Goal: Complete application form

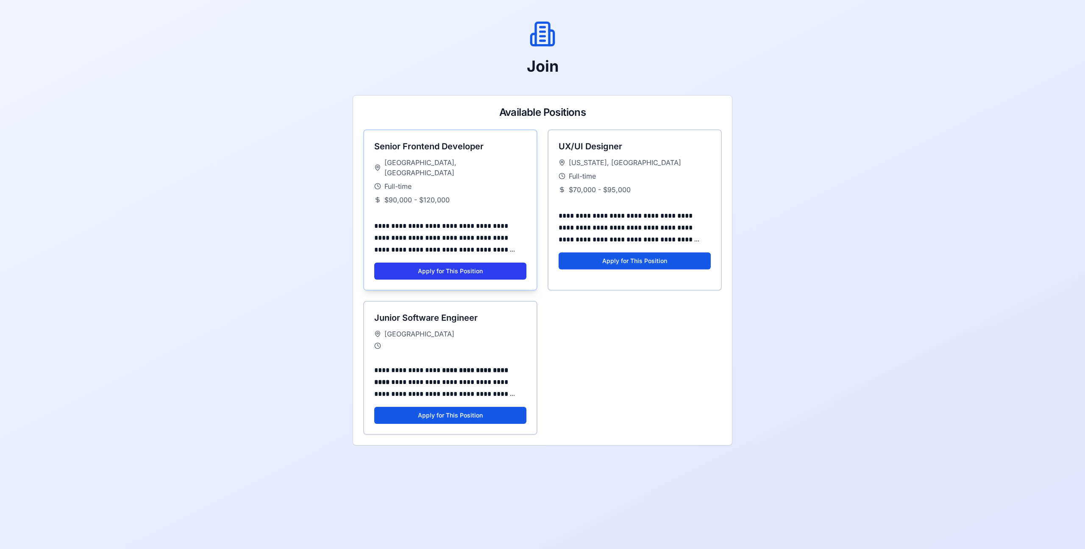
click at [483, 263] on button "Apply for This Position" at bounding box center [450, 270] width 152 height 17
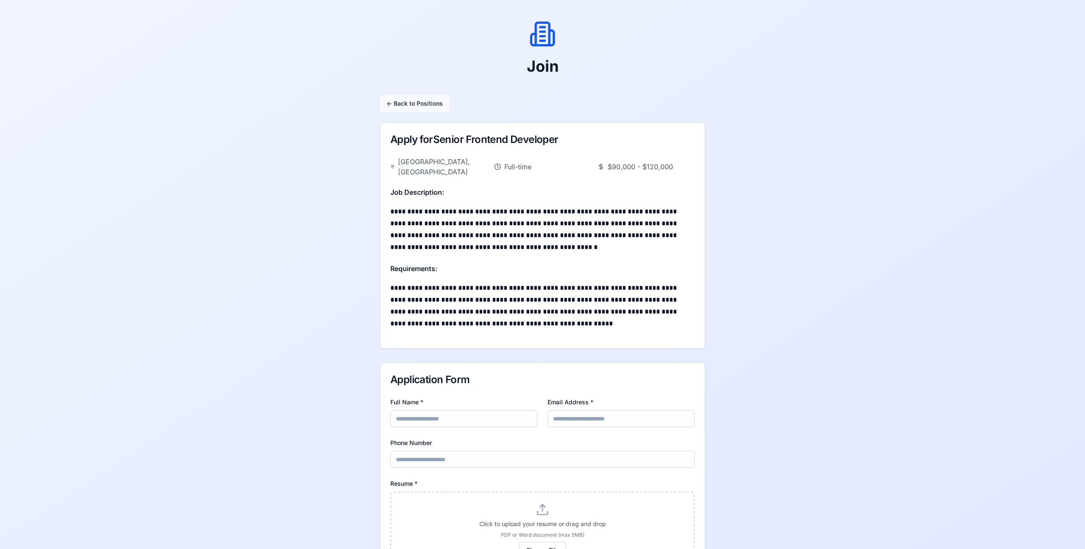
click at [426, 101] on button "← Back to Positions" at bounding box center [415, 103] width 70 height 17
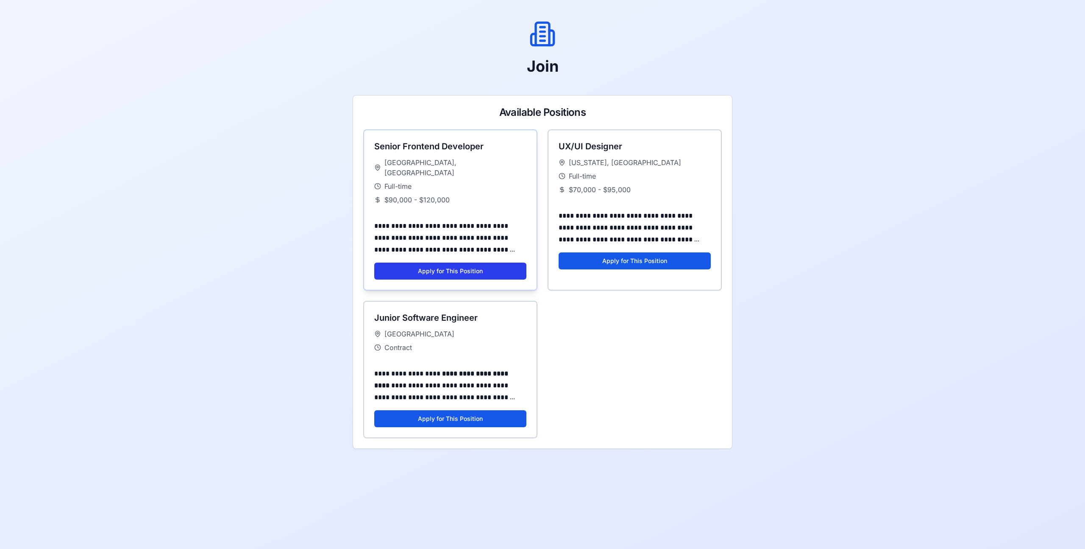
click at [486, 262] on button "Apply for This Position" at bounding box center [450, 270] width 152 height 17
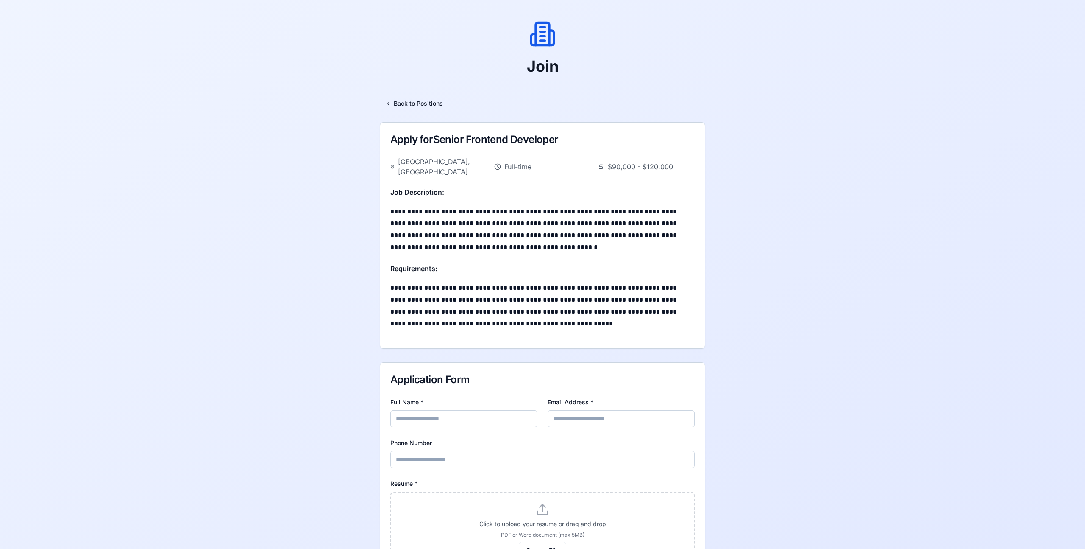
click at [463, 417] on form "Full Name * Email Address * Phone Number Resume * Click to upload your resume o…" at bounding box center [543, 541] width 304 height 290
click at [463, 410] on input "Full Name *" at bounding box center [464, 418] width 147 height 17
type input "**********"
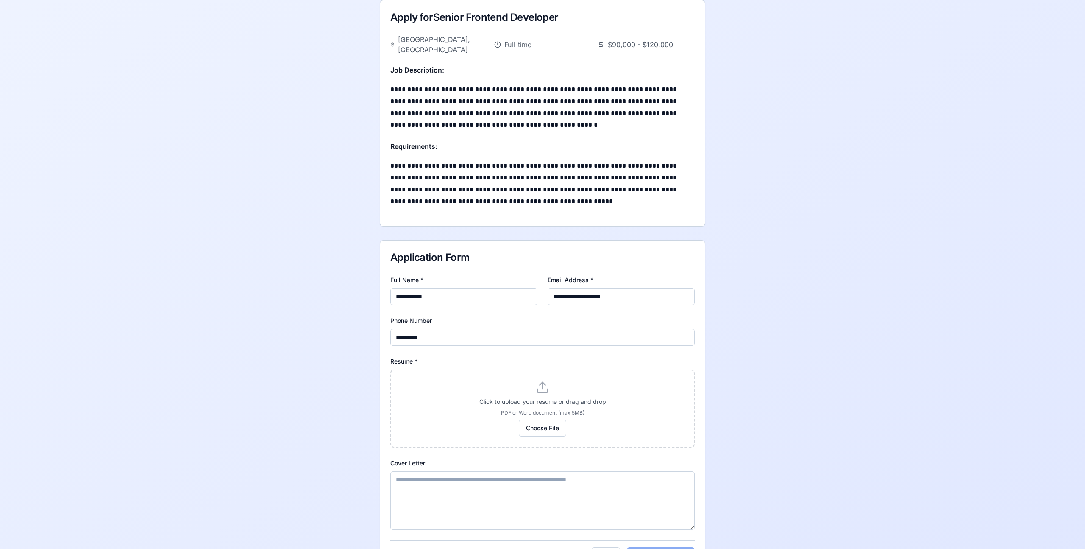
scroll to position [158, 0]
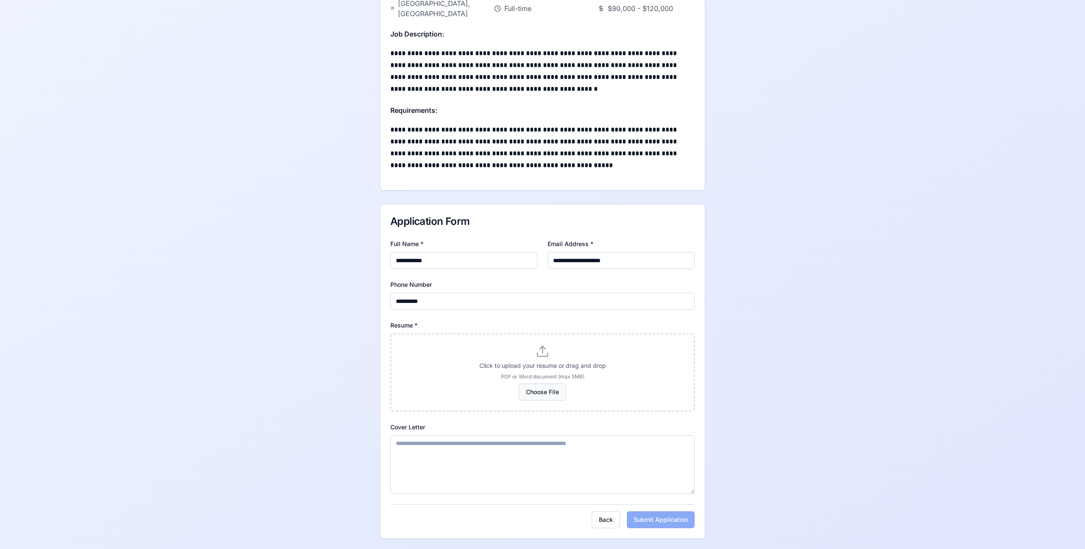
click at [549, 383] on button "Choose File" at bounding box center [542, 391] width 47 height 17
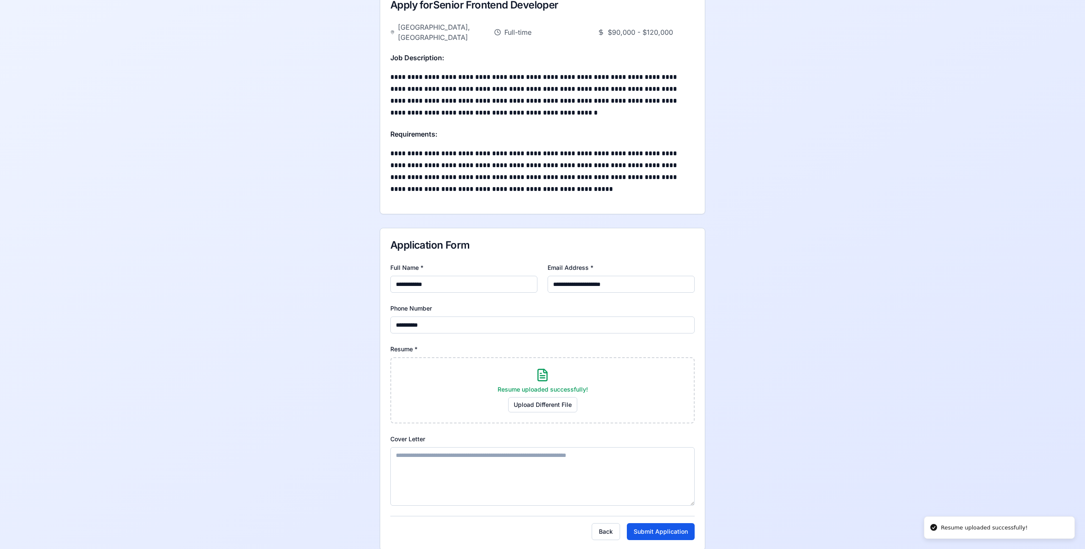
scroll to position [146, 0]
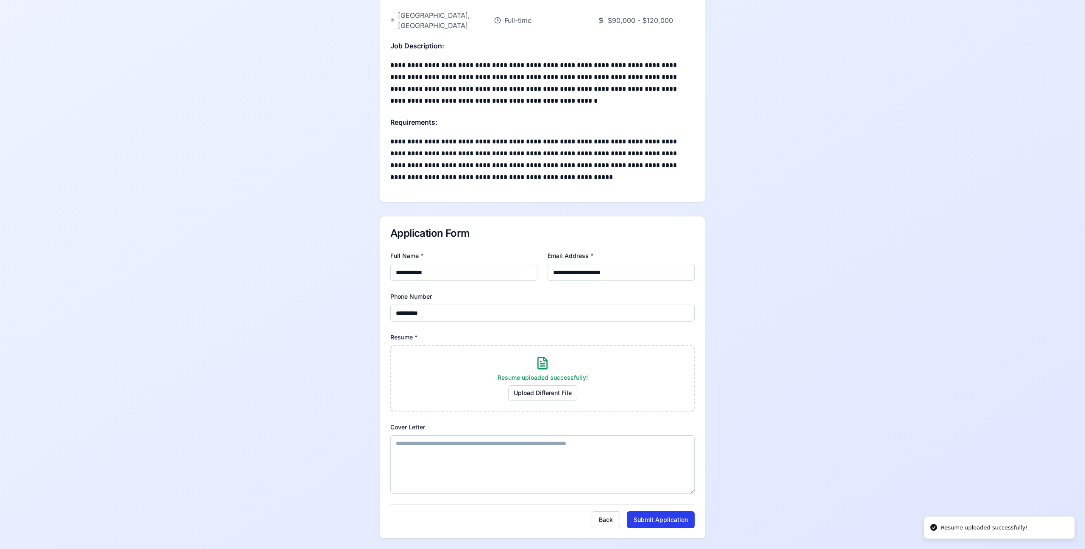
click at [668, 511] on button "Submit Application" at bounding box center [661, 519] width 68 height 17
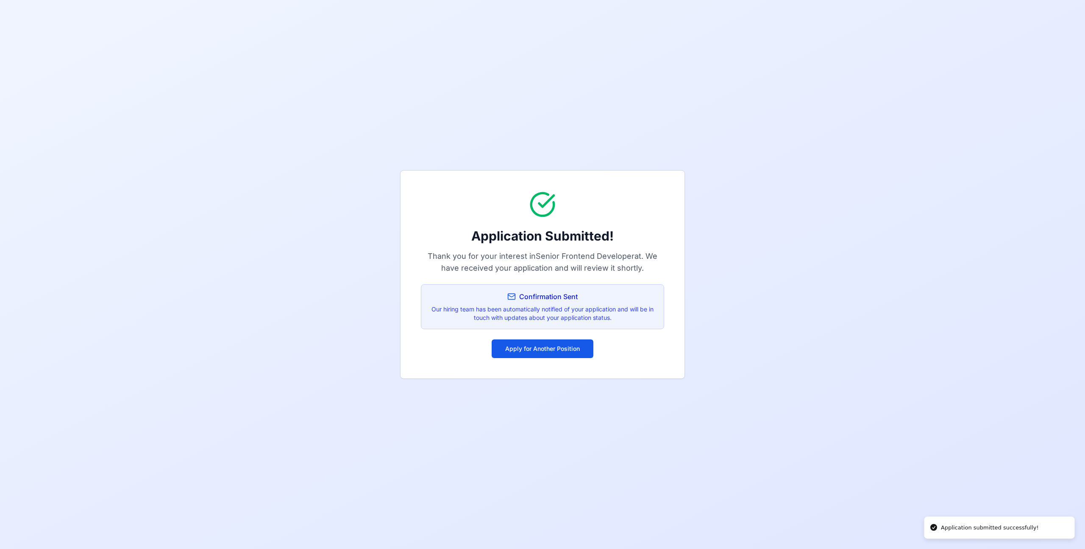
scroll to position [0, 0]
